Goal: Check status: Check status

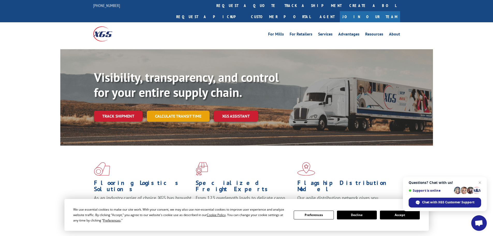
click at [167, 111] on link "Calculate transit time" at bounding box center [178, 116] width 63 height 11
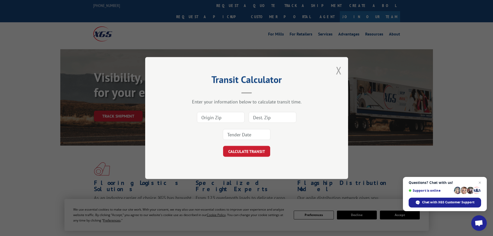
click at [338, 71] on button "Close modal" at bounding box center [339, 70] width 6 height 14
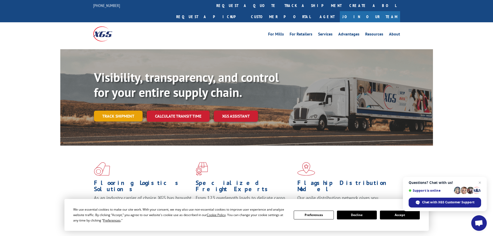
click at [114, 111] on link "Track shipment" at bounding box center [118, 116] width 49 height 11
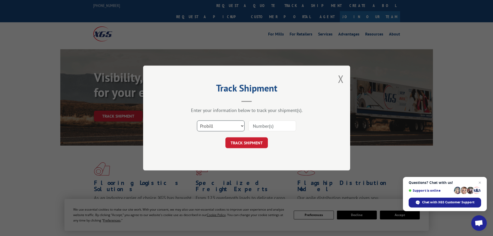
click at [228, 126] on select "Select category... Probill BOL PO" at bounding box center [221, 125] width 48 height 11
select select "po"
click at [197, 120] on select "Select category... Probill BOL PO" at bounding box center [221, 125] width 48 height 11
click at [264, 128] on input at bounding box center [273, 125] width 48 height 11
paste input "http://www.xgsi.com/common/xpresstrace.aspx"
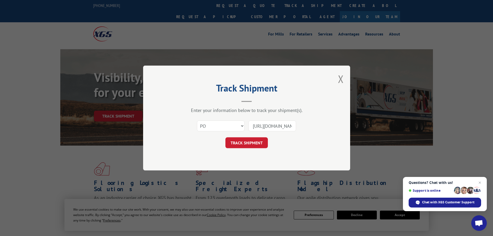
scroll to position [0, 56]
type input "http://www.xgsi.com/common/xpresstrace.aspx"
click at [254, 143] on button "TRACK SHIPMENT" at bounding box center [247, 142] width 42 height 11
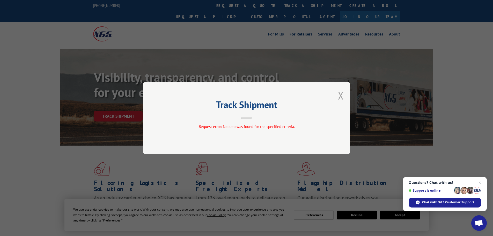
click at [342, 95] on button "Close modal" at bounding box center [341, 96] width 6 height 14
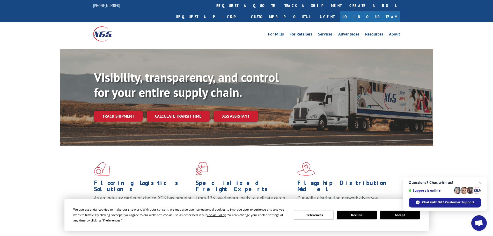
click at [128, 111] on div "Visibility, transparency, and control for your entire supply chain. Track shipm…" at bounding box center [263, 106] width 339 height 72
click at [125, 111] on link "Track shipment" at bounding box center [118, 116] width 49 height 11
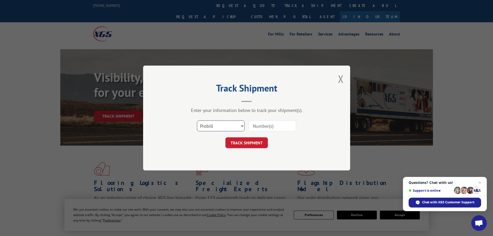
click at [221, 124] on select "Select category... Probill BOL PO" at bounding box center [221, 125] width 48 height 11
select select "po"
click at [197, 120] on select "Select category... Probill BOL PO" at bounding box center [221, 125] width 48 height 11
click at [265, 124] on input at bounding box center [273, 125] width 48 height 11
paste input "86501456"
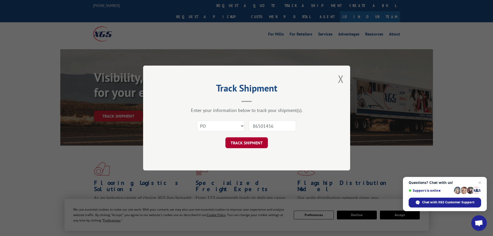
type input "86501456"
click at [255, 141] on button "TRACK SHIPMENT" at bounding box center [247, 142] width 42 height 11
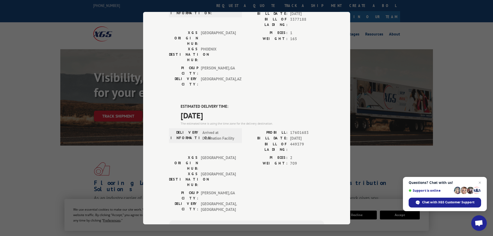
scroll to position [78, 0]
